Goal: Navigation & Orientation: Find specific page/section

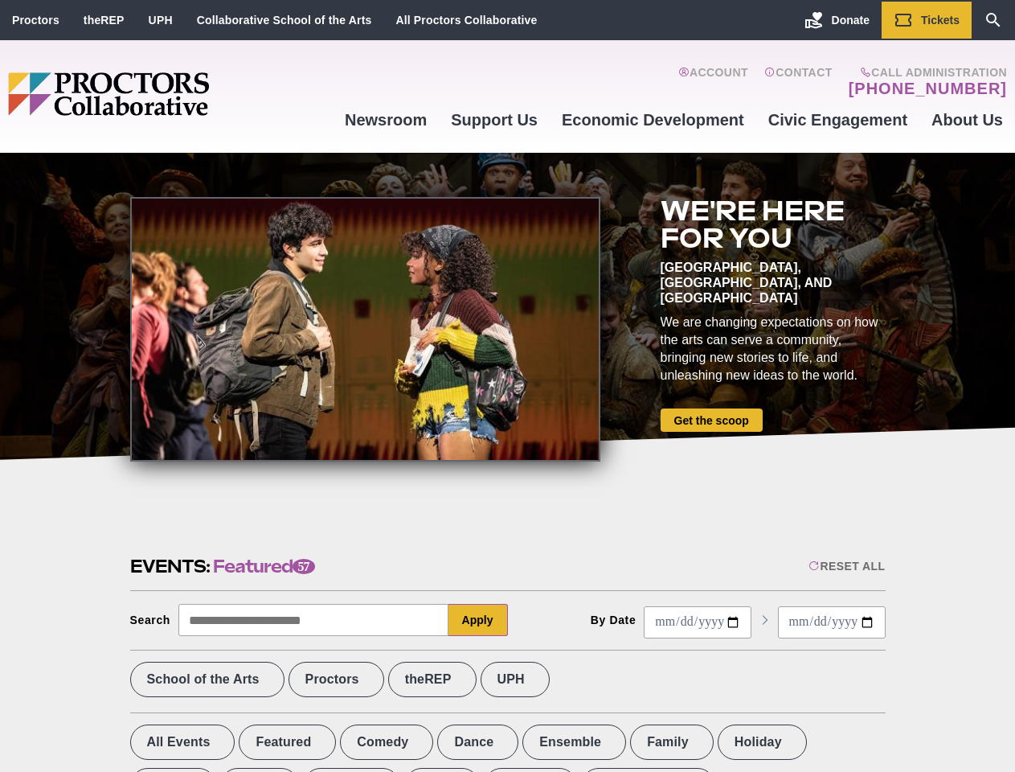
click at [507, 386] on div at bounding box center [365, 329] width 470 height 264
click at [846, 566] on div "Reset All" at bounding box center [847, 566] width 76 height 13
click at [478, 620] on button "Apply" at bounding box center [478, 620] width 59 height 32
